Goal: Task Accomplishment & Management: Manage account settings

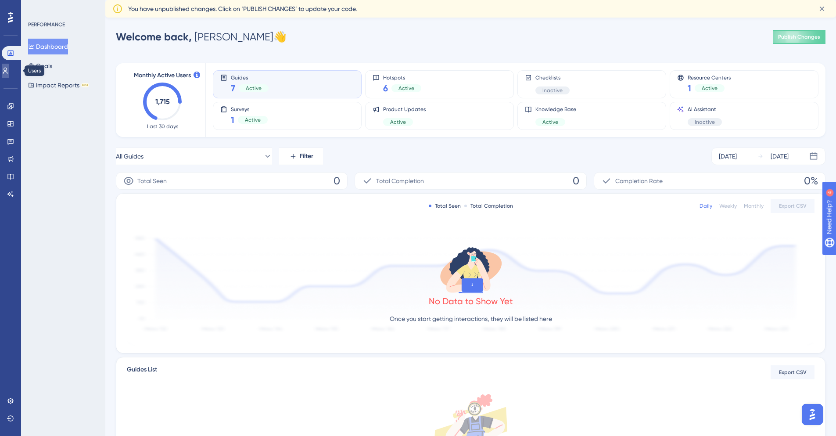
click at [6, 70] on link at bounding box center [5, 71] width 7 height 14
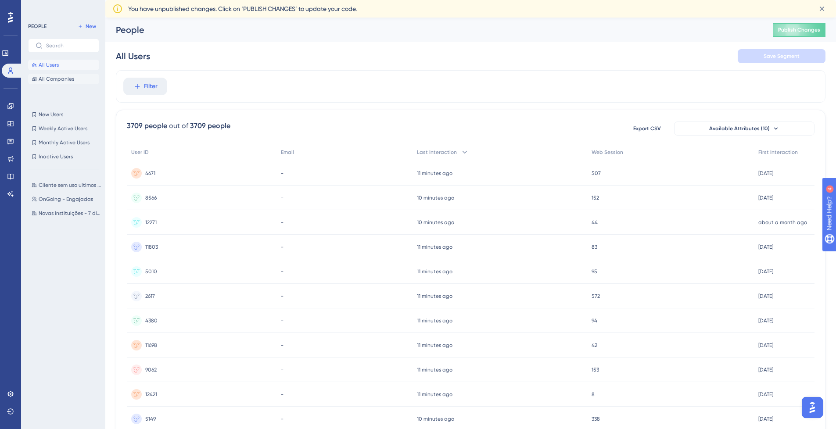
click at [47, 82] on button "All Companies" at bounding box center [63, 79] width 71 height 11
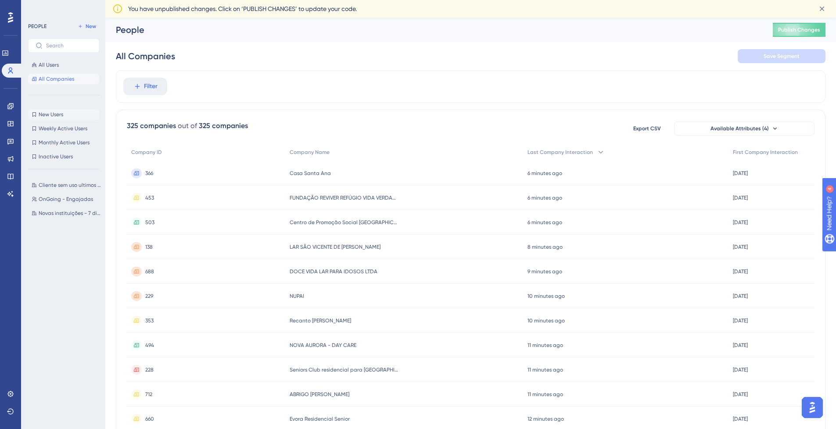
click at [61, 114] on span "New Users" at bounding box center [51, 114] width 25 height 7
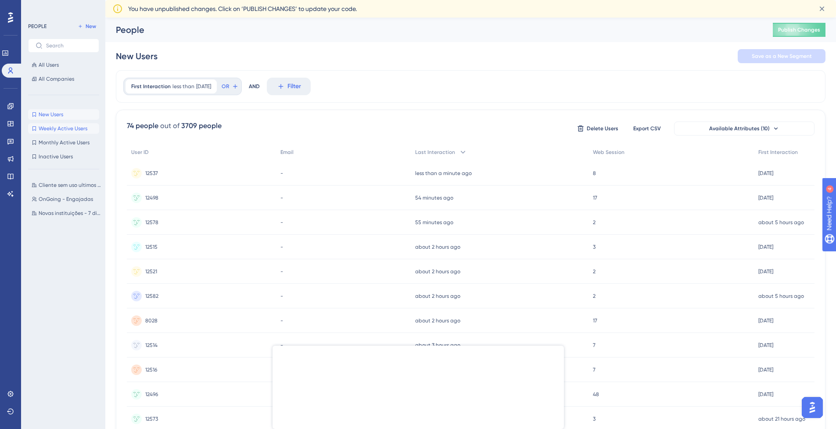
click at [75, 129] on span "Weekly Active Users" at bounding box center [63, 128] width 49 height 7
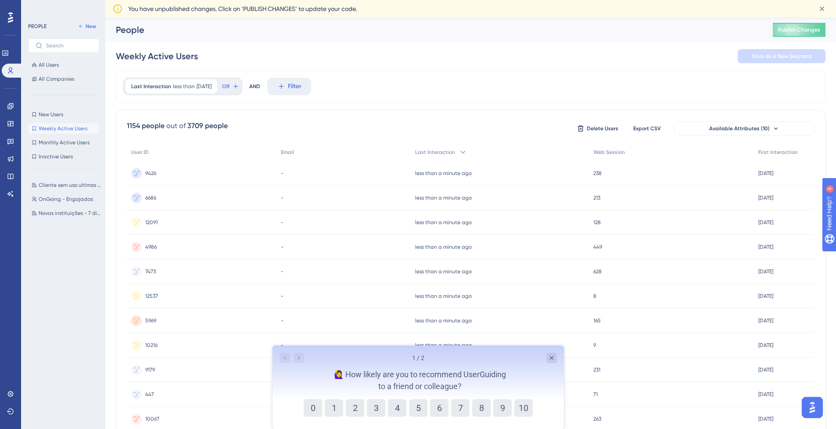
click at [299, 354] on div at bounding box center [291, 358] width 25 height 11
click at [282, 358] on div at bounding box center [291, 358] width 25 height 11
click at [299, 359] on div at bounding box center [291, 358] width 25 height 11
click at [479, 412] on button "8" at bounding box center [481, 408] width 18 height 18
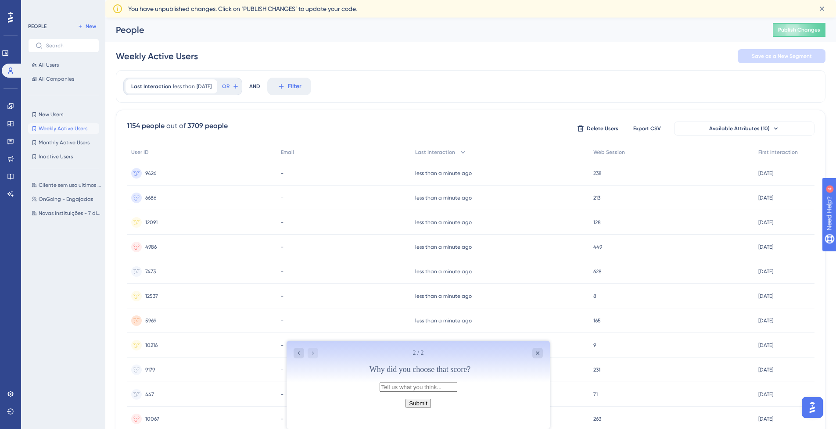
click at [429, 408] on button "Submit" at bounding box center [417, 403] width 25 height 9
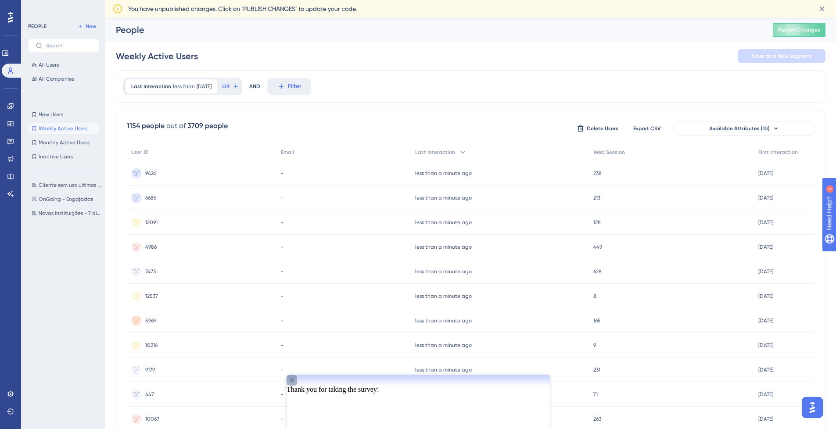
click at [295, 384] on icon "Close survey" at bounding box center [291, 380] width 7 height 7
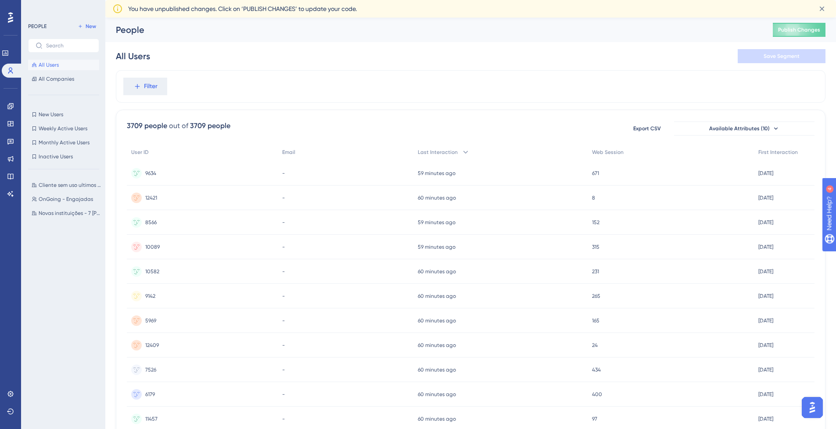
click at [826, 379] on div "Performance Users Engagement Widgets Feedback Product Updates Knowledge Base AI…" at bounding box center [470, 362] width 730 height 688
click at [7, 185] on div "Engagement Widgets Feedback Product Updates Knowledge Base AI Assistant" at bounding box center [10, 150] width 7 height 102
click at [13, 175] on icon at bounding box center [10, 177] width 6 height 6
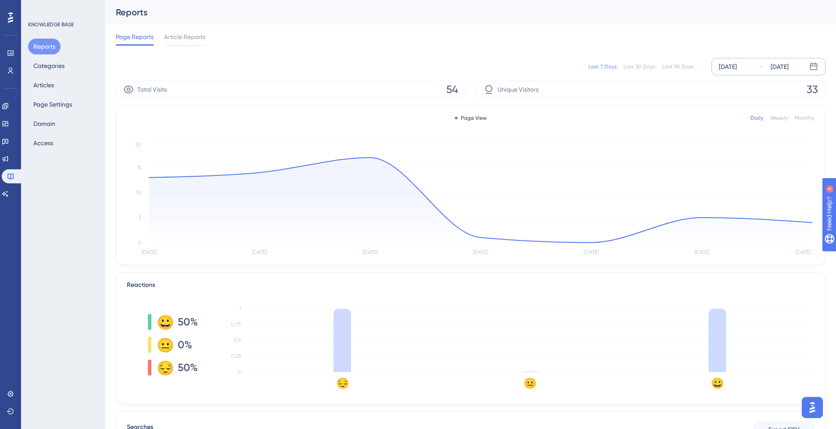
click at [727, 70] on div "[DATE]" at bounding box center [728, 66] width 18 height 11
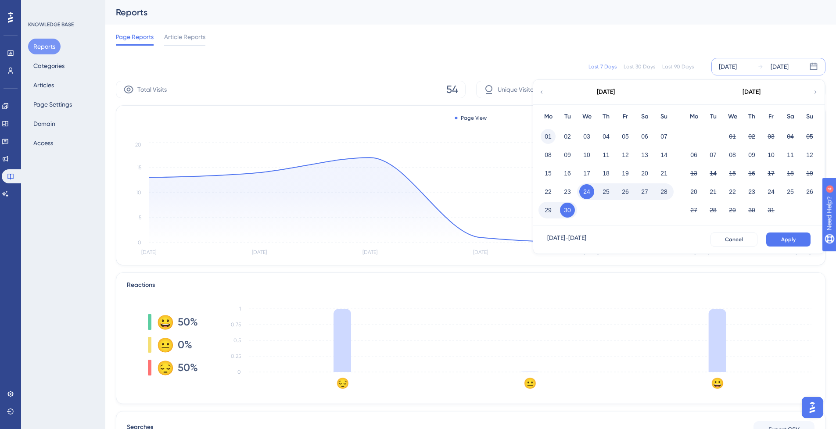
click at [549, 141] on button "01" at bounding box center [547, 136] width 15 height 15
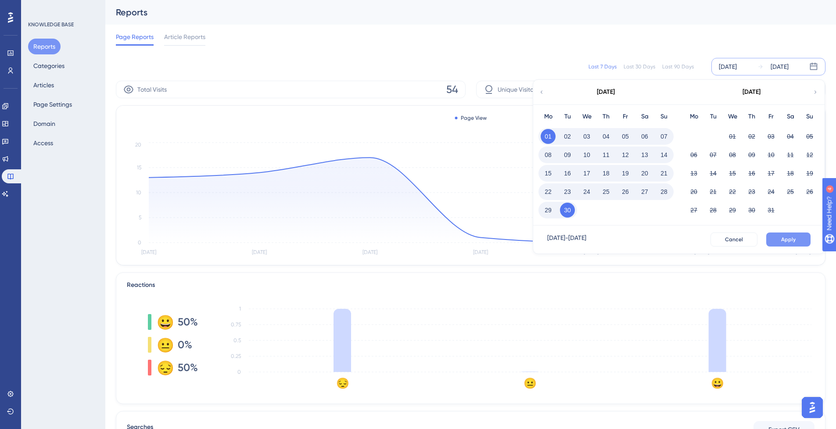
click at [788, 237] on span "Apply" at bounding box center [788, 239] width 14 height 7
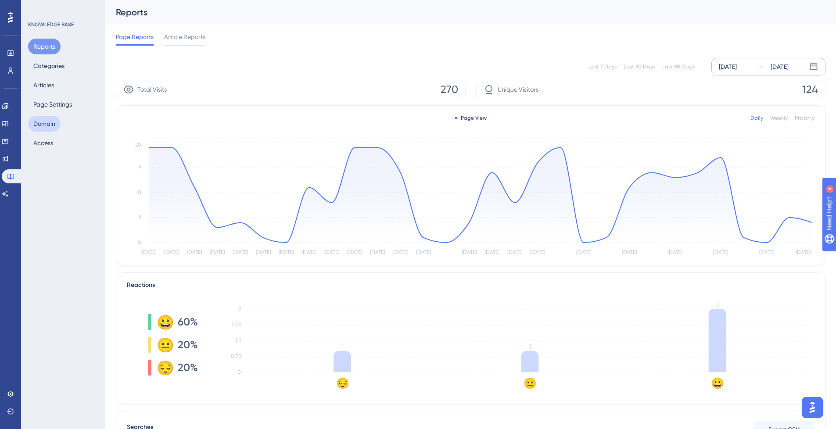
click at [42, 128] on button "Domain" at bounding box center [44, 124] width 32 height 16
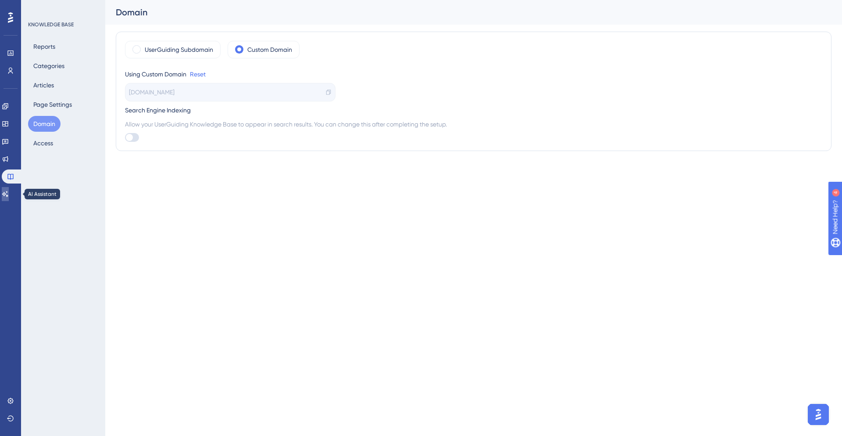
click at [4, 196] on link at bounding box center [5, 194] width 7 height 14
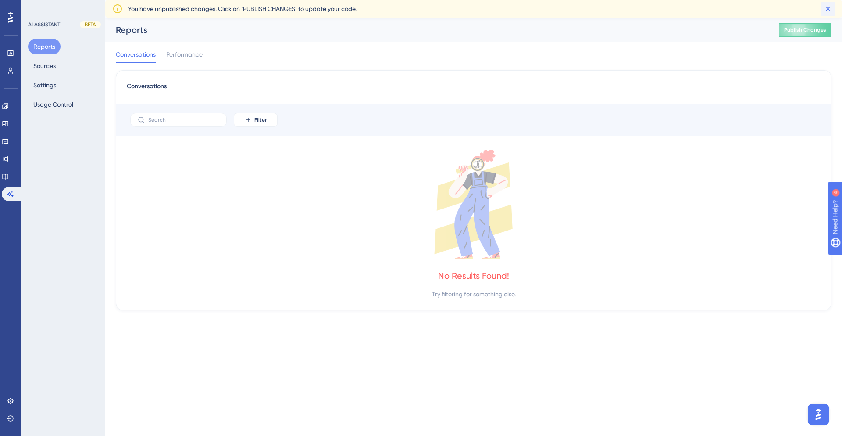
click at [829, 13] on button at bounding box center [828, 9] width 14 height 14
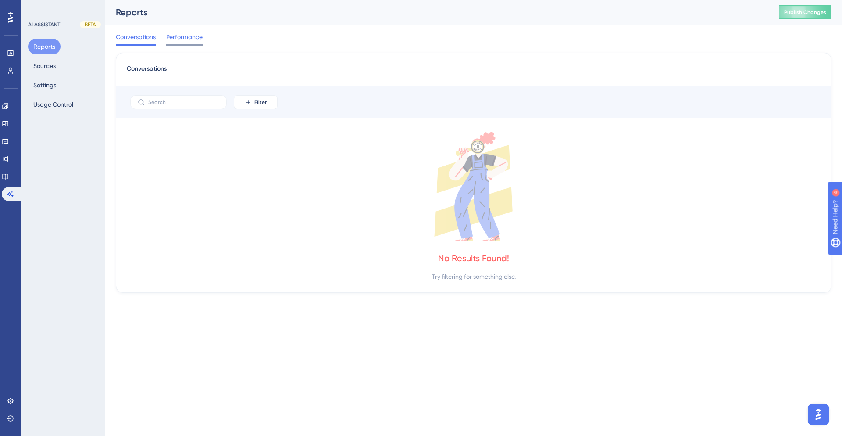
click at [199, 39] on span "Performance" at bounding box center [184, 37] width 36 height 11
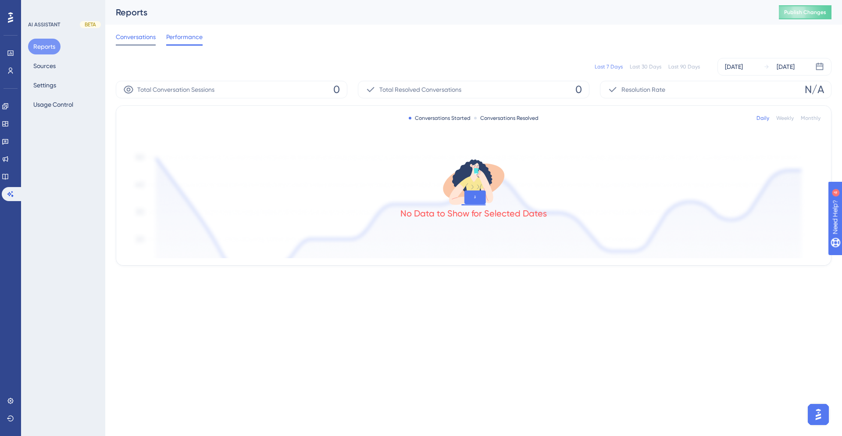
click at [136, 36] on span "Conversations" at bounding box center [136, 37] width 40 height 11
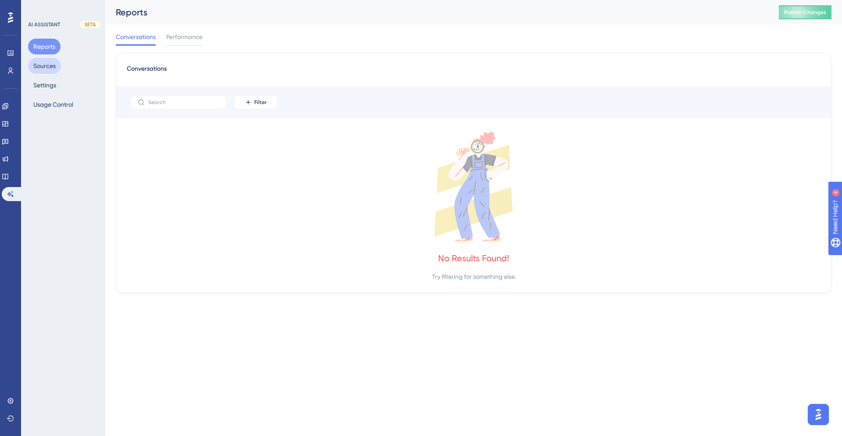
click at [46, 67] on button "Sources" at bounding box center [44, 66] width 33 height 16
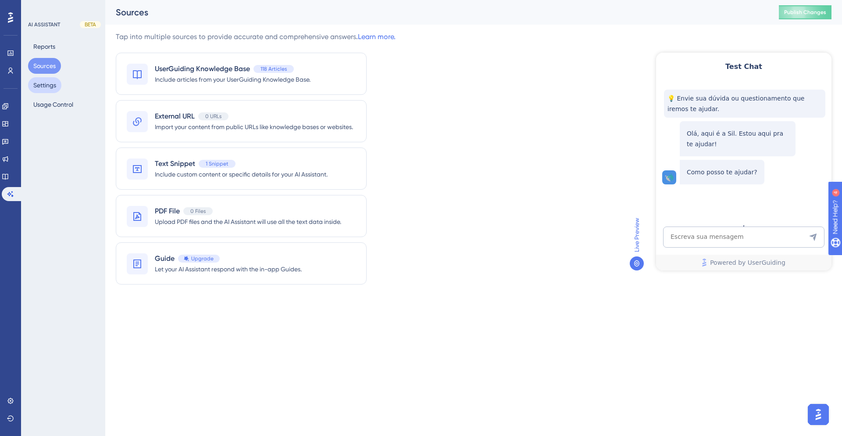
click at [49, 89] on button "Settings" at bounding box center [44, 85] width 33 height 16
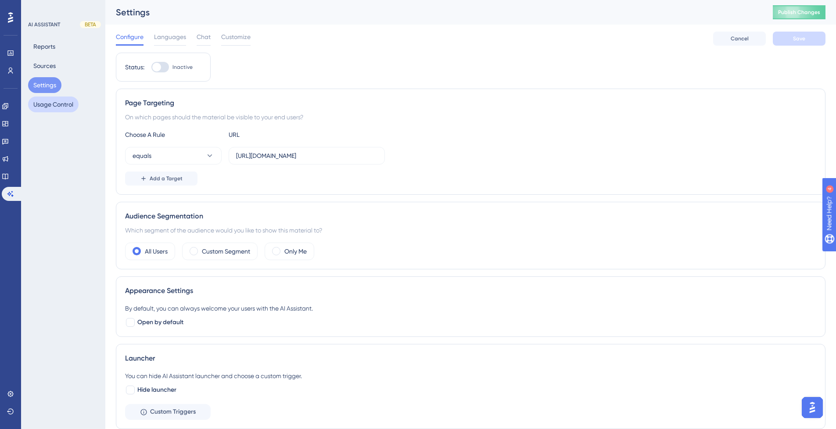
click at [75, 107] on button "Usage Control" at bounding box center [53, 105] width 50 height 16
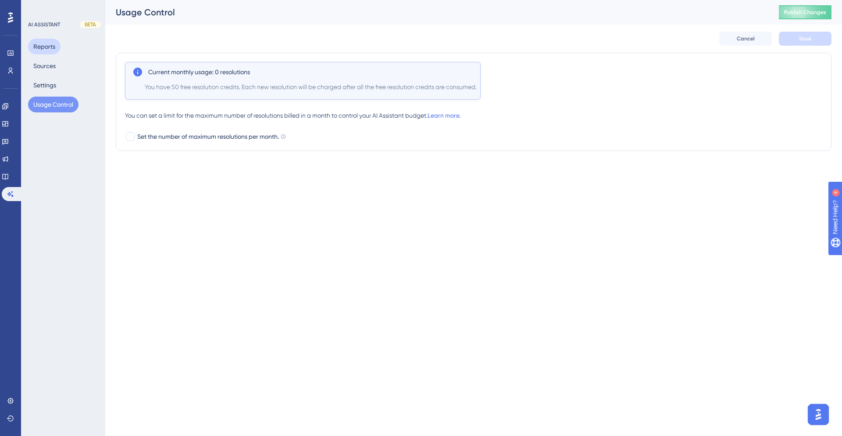
click at [41, 45] on button "Reports" at bounding box center [44, 47] width 32 height 16
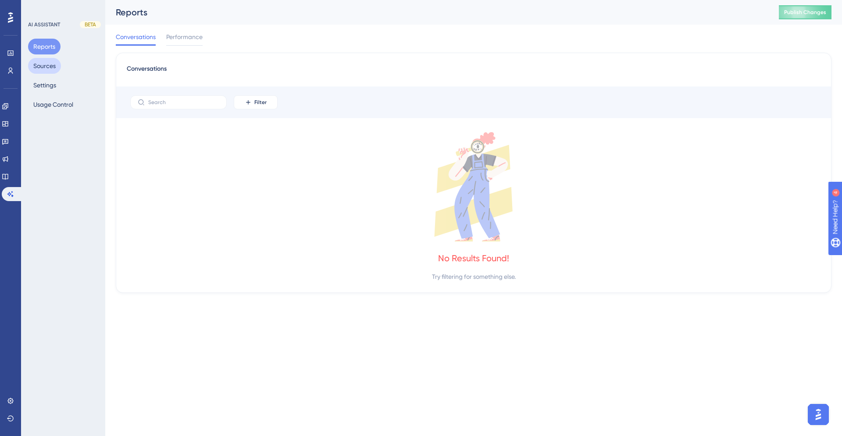
click at [42, 68] on button "Sources" at bounding box center [44, 66] width 33 height 16
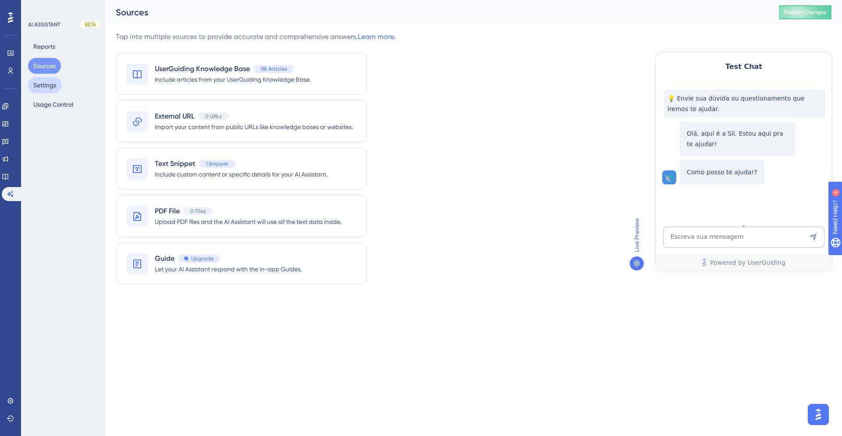
click at [50, 82] on button "Settings" at bounding box center [44, 85] width 33 height 16
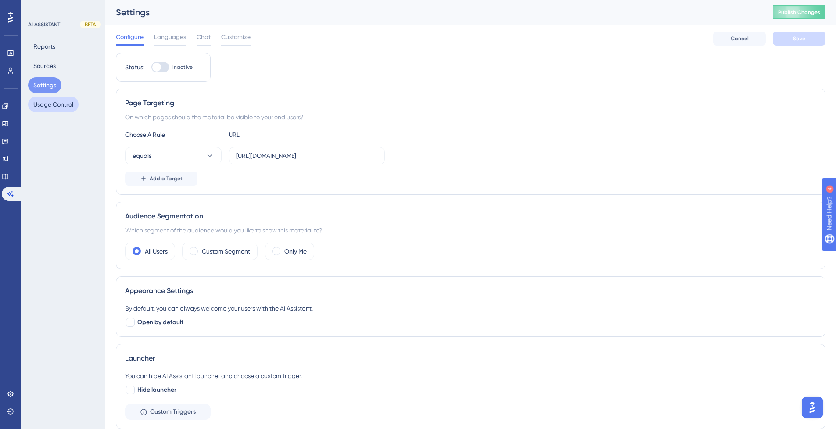
click at [52, 103] on button "Usage Control" at bounding box center [53, 105] width 50 height 16
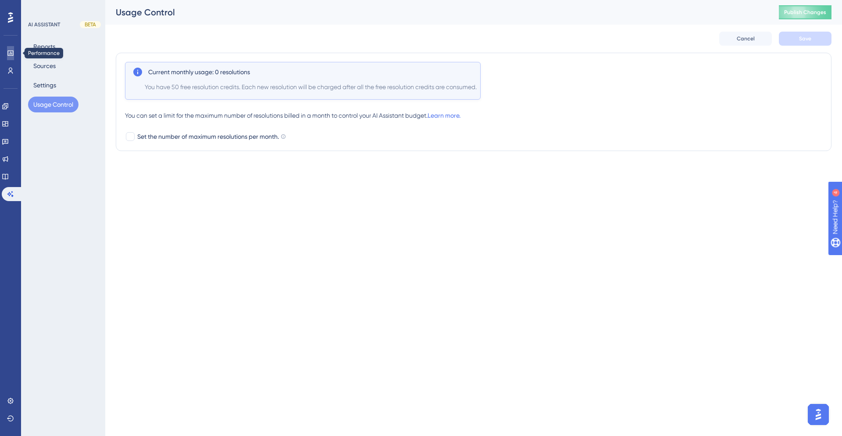
click at [9, 53] on icon at bounding box center [10, 53] width 7 height 7
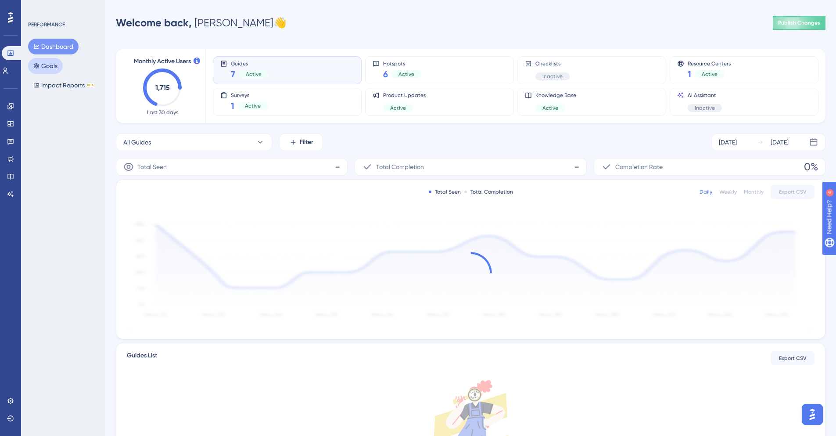
click at [48, 64] on button "Goals" at bounding box center [45, 66] width 35 height 16
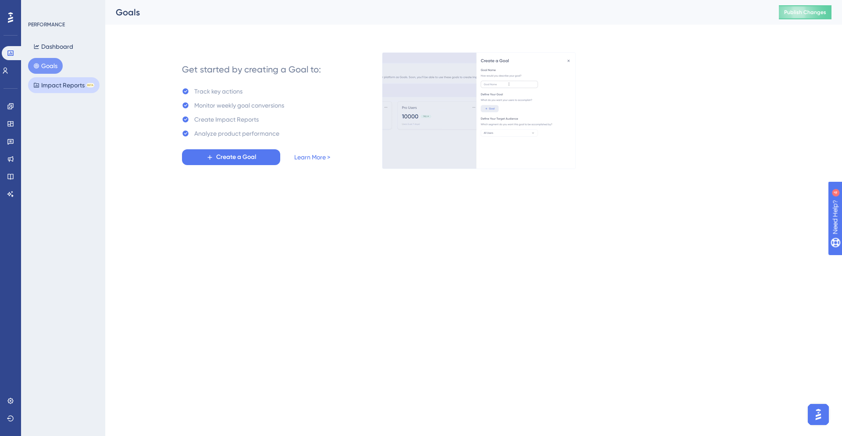
click at [73, 84] on button "Impact Reports BETA" at bounding box center [64, 85] width 72 height 16
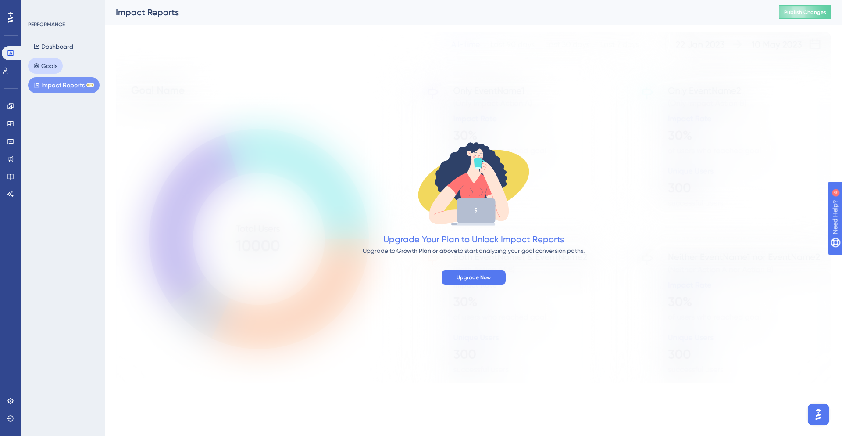
click at [42, 72] on button "Goals" at bounding box center [45, 66] width 35 height 16
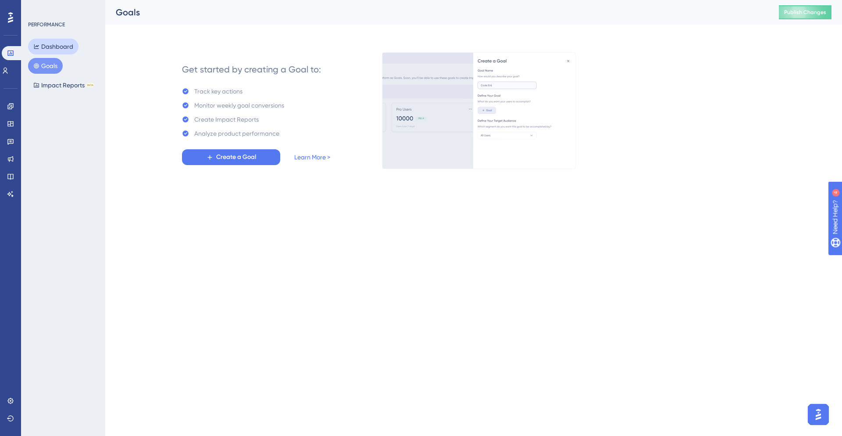
click at [55, 39] on button "Dashboard" at bounding box center [53, 47] width 50 height 16
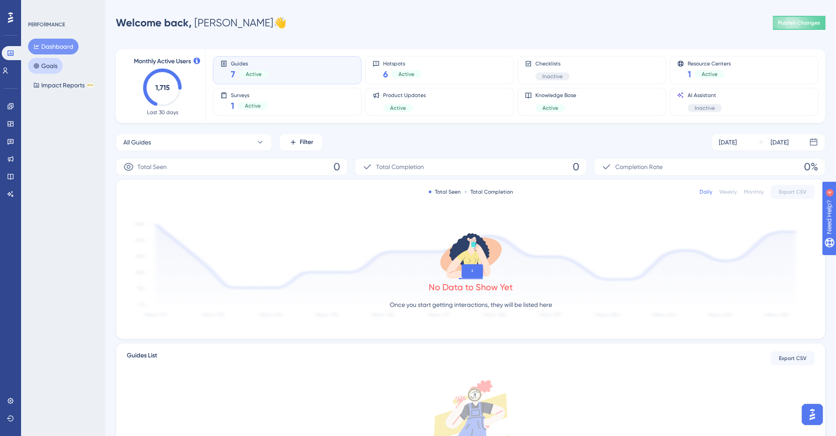
click at [53, 61] on button "Goals" at bounding box center [45, 66] width 35 height 16
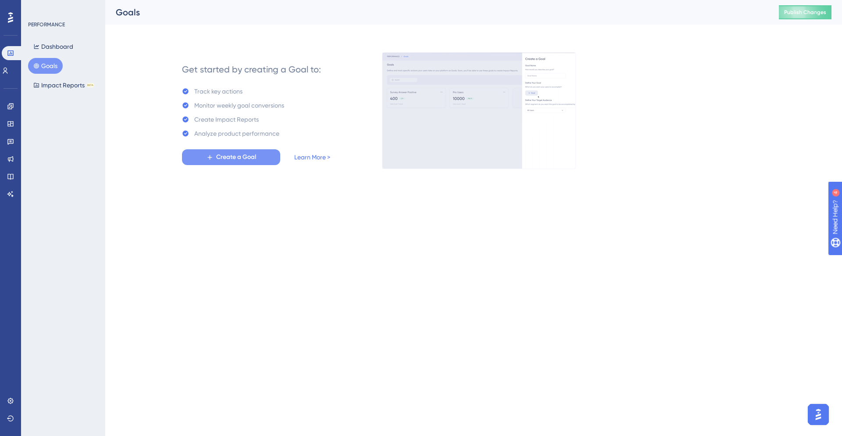
drag, startPoint x: 242, startPoint y: 149, endPoint x: 245, endPoint y: 154, distance: 5.5
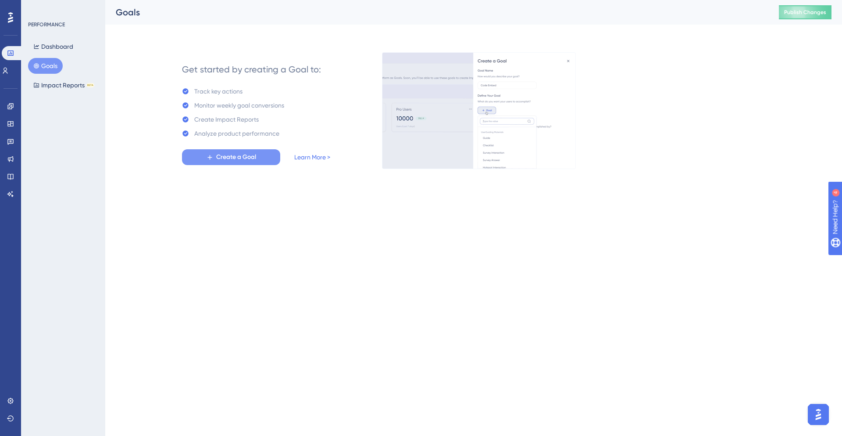
click at [242, 149] on div "Get started by creating a Goal to: Track key actions Monitor weekly goal conver…" at bounding box center [256, 110] width 148 height 109
click at [251, 162] on span "Create a Goal" at bounding box center [236, 157] width 40 height 11
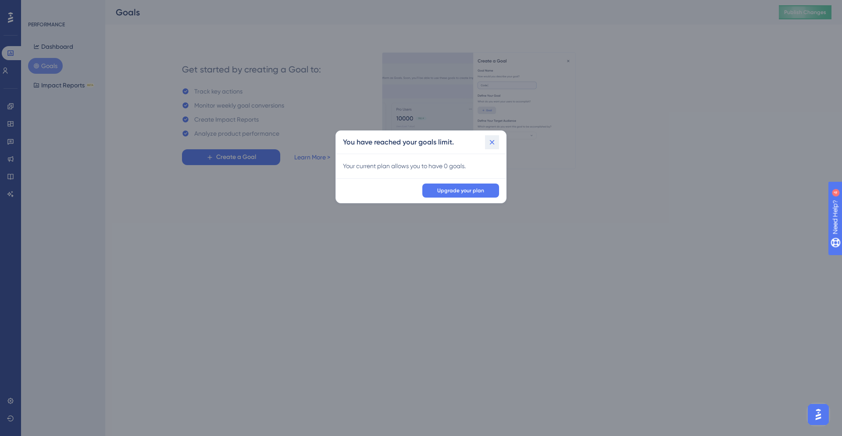
click at [492, 145] on icon at bounding box center [492, 142] width 9 height 9
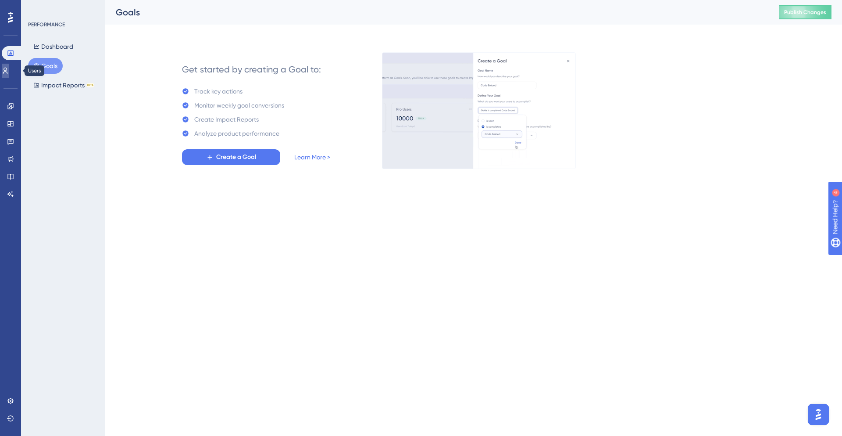
click at [9, 69] on icon at bounding box center [5, 70] width 7 height 7
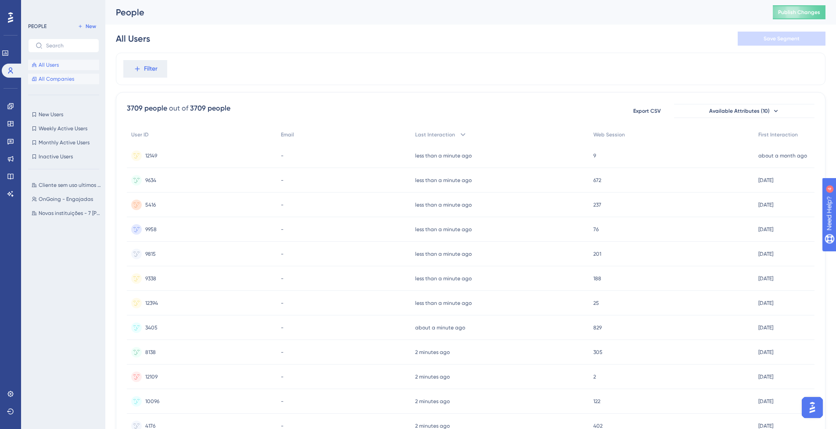
click at [75, 76] on button "All Companies" at bounding box center [63, 79] width 71 height 11
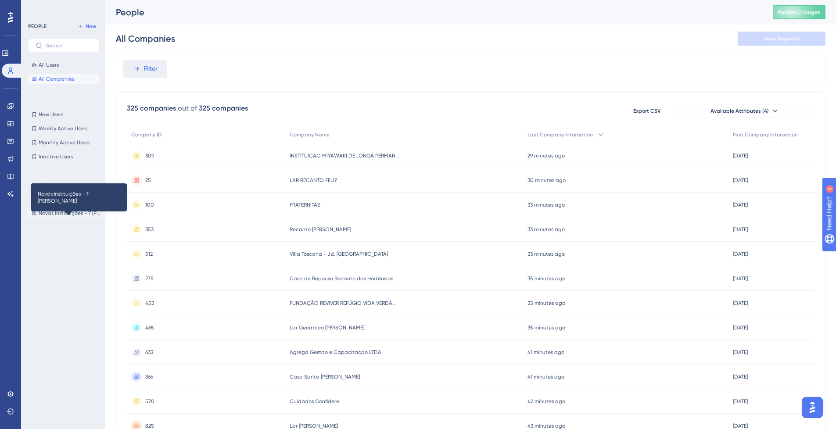
click at [52, 210] on span "Novas instituições - 7 [PERSON_NAME]" at bounding box center [70, 213] width 62 height 7
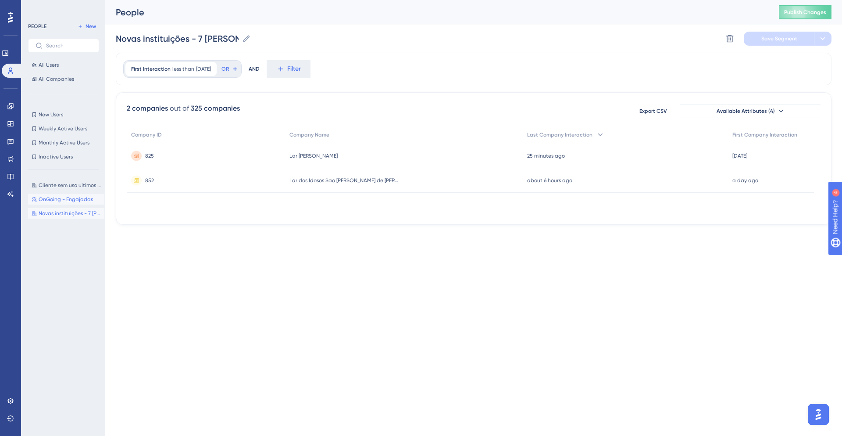
click at [59, 199] on span "OnGoing - Engajadas" at bounding box center [66, 199] width 54 height 7
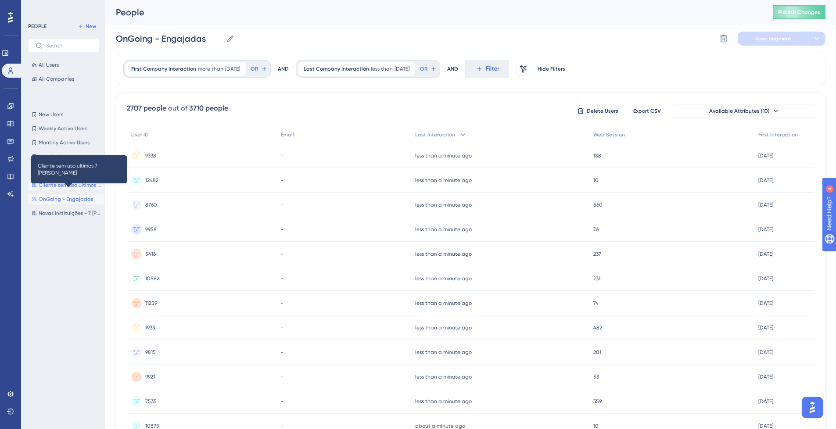
click at [70, 182] on span "Cliente sem uso ultimos 7 [PERSON_NAME]" at bounding box center [70, 185] width 62 height 7
type input "Cliente sem uso ultimos 7 [PERSON_NAME]"
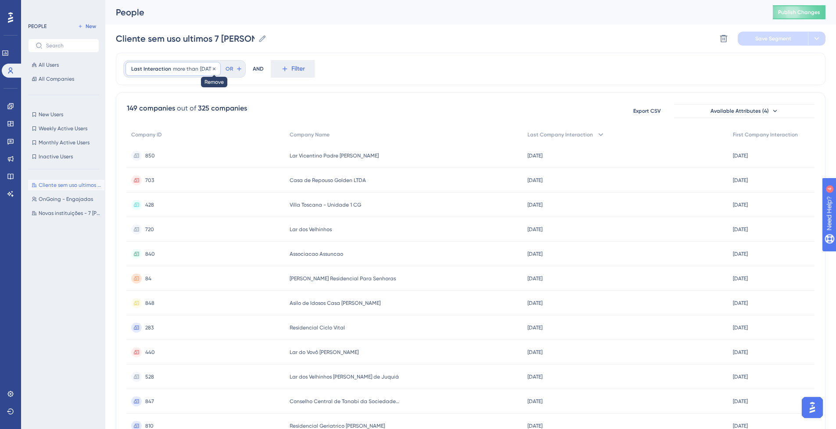
click at [217, 70] on icon at bounding box center [213, 68] width 5 height 5
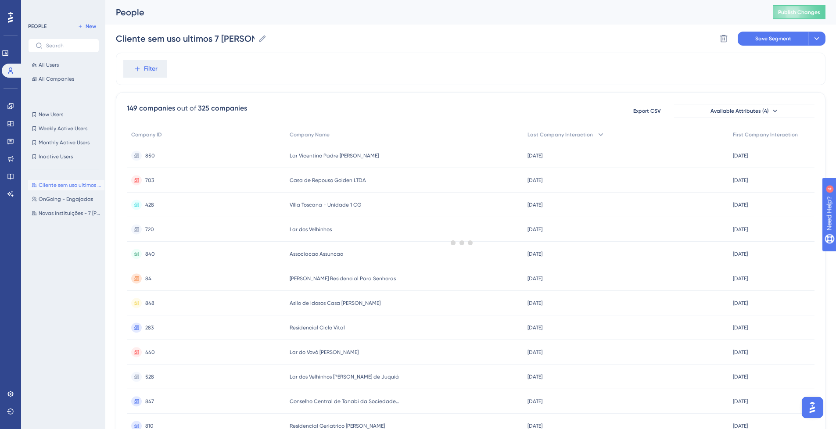
click at [161, 69] on div at bounding box center [462, 243] width 748 height 366
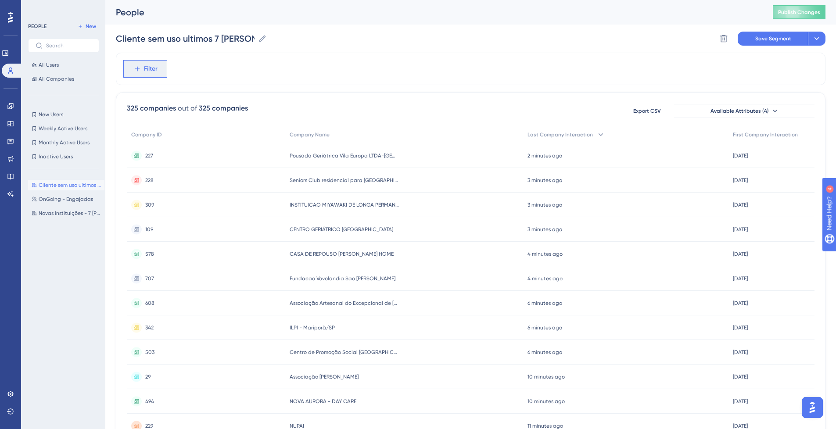
click at [155, 69] on span "Filter" at bounding box center [151, 69] width 14 height 11
drag, startPoint x: 187, startPoint y: 64, endPoint x: 180, endPoint y: 65, distance: 7.5
click at [187, 64] on div "Filter Company Attributes Company ID Company ID Company Name Company Name First…" at bounding box center [470, 69] width 709 height 32
click at [50, 77] on span "All Companies" at bounding box center [57, 78] width 36 height 7
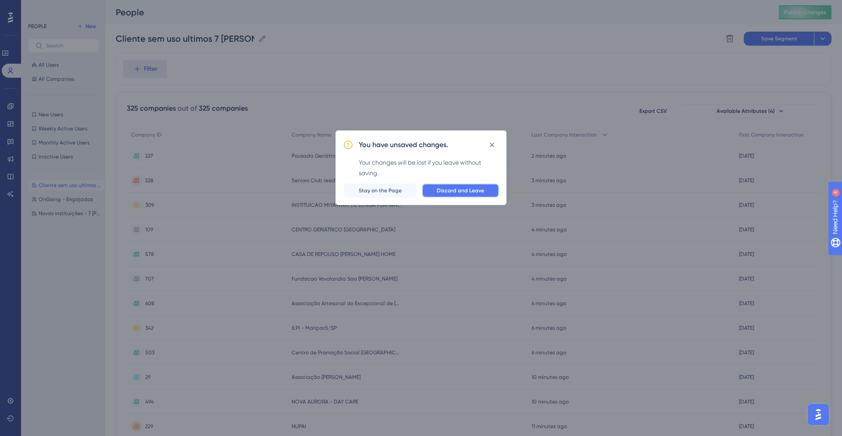
click at [446, 192] on span "Discard and Leave" at bounding box center [460, 190] width 47 height 7
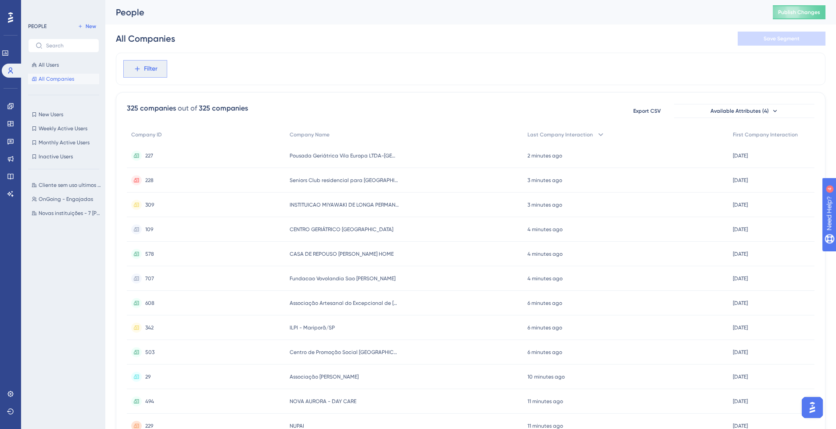
click at [159, 59] on div "Filter" at bounding box center [470, 69] width 709 height 32
click at [161, 65] on button "Filter" at bounding box center [145, 69] width 44 height 18
click at [221, 171] on button "First Company Interaction First Company Interaction" at bounding box center [193, 170] width 129 height 18
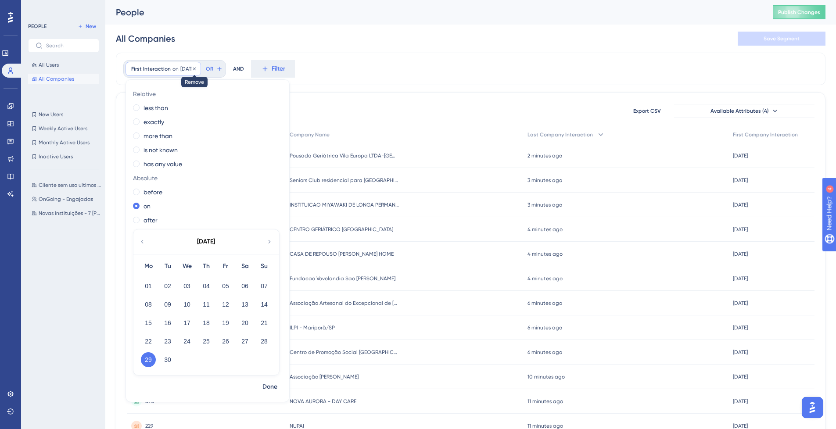
click at [197, 69] on icon at bounding box center [194, 68] width 5 height 5
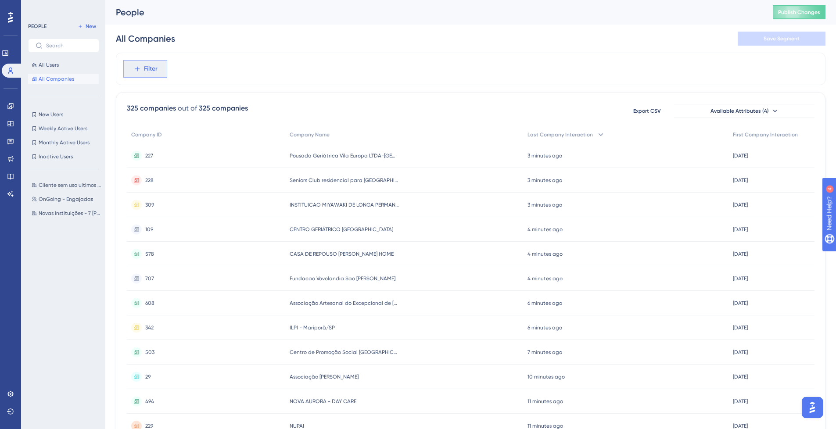
click at [143, 74] on button "Filter" at bounding box center [145, 69] width 44 height 18
click at [184, 128] on button "Company ID Company ID" at bounding box center [193, 135] width 129 height 18
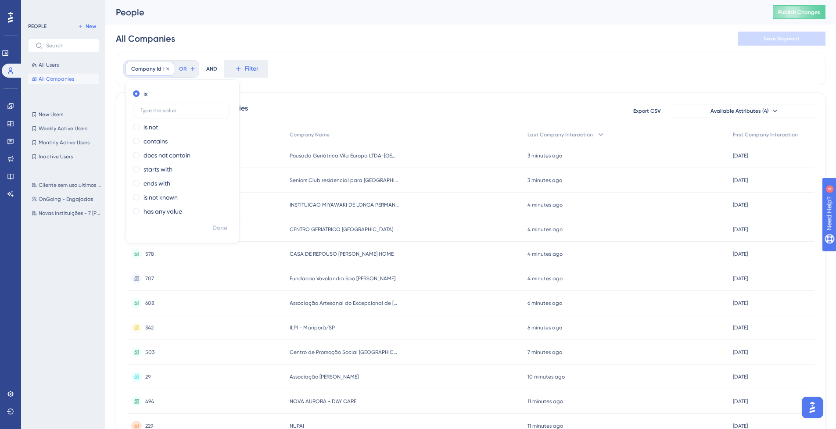
click at [170, 72] on div "Company Id is Remove" at bounding box center [149, 69] width 49 height 14
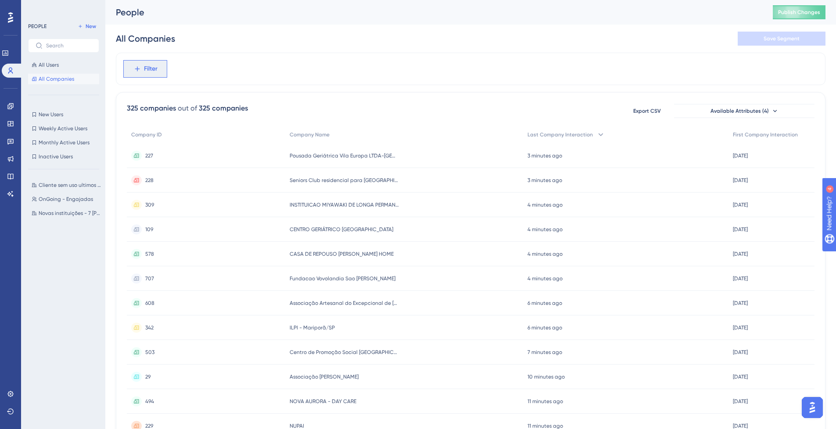
click at [148, 63] on button "Filter" at bounding box center [145, 69] width 44 height 18
